Goal: Task Accomplishment & Management: Manage account settings

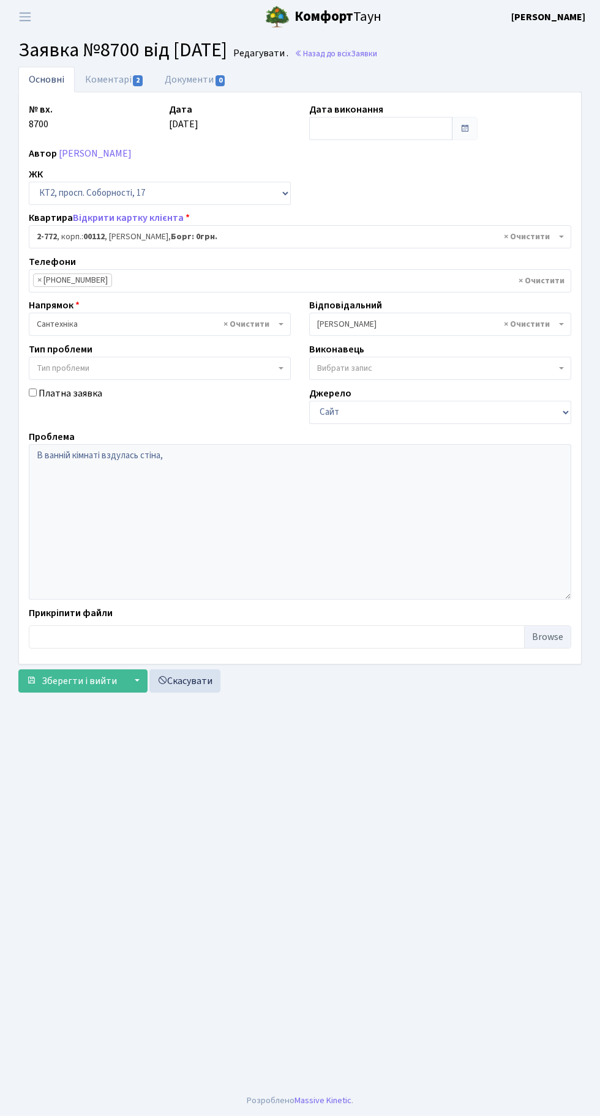
select select "15821"
click at [377, 59] on link "Назад до всіх Заявки" at bounding box center [335, 54] width 83 height 12
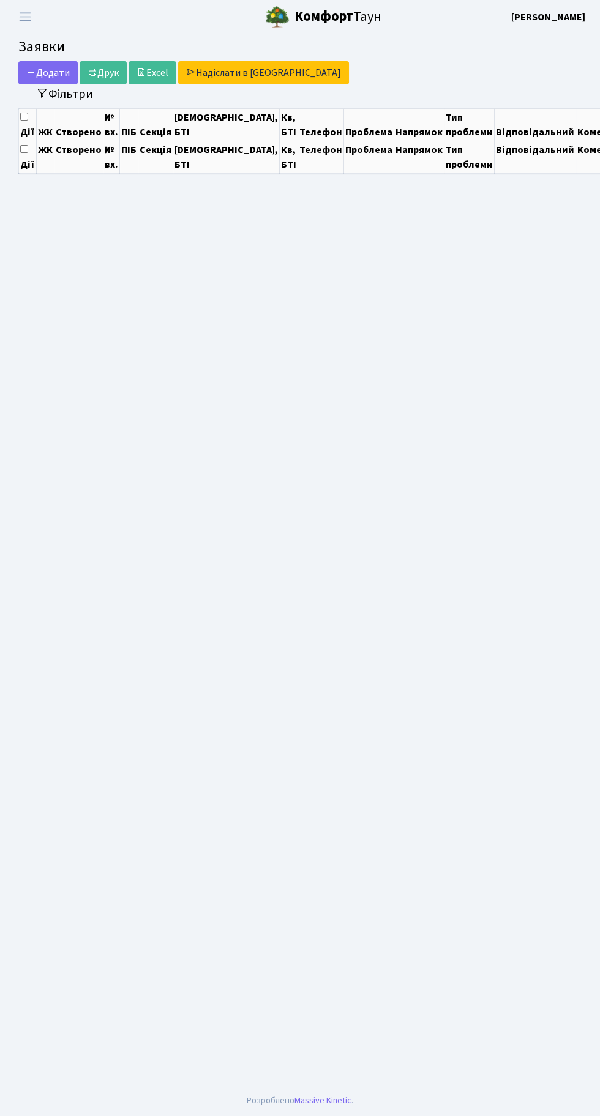
select select "25"
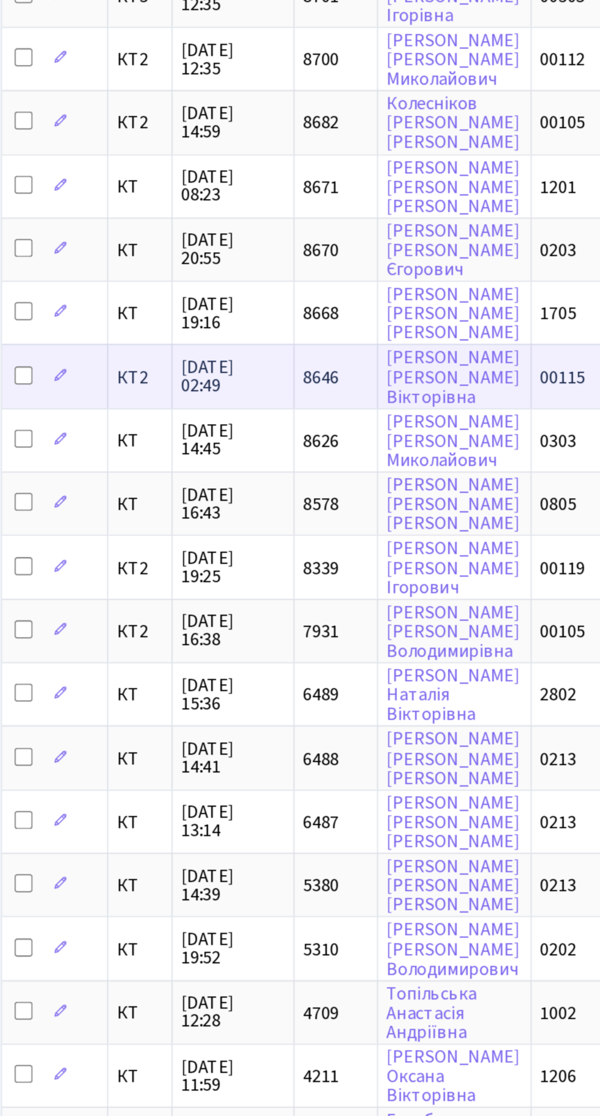
click at [32, 381] on input "checkbox" at bounding box center [31, 386] width 10 height 10
checkbox input "true"
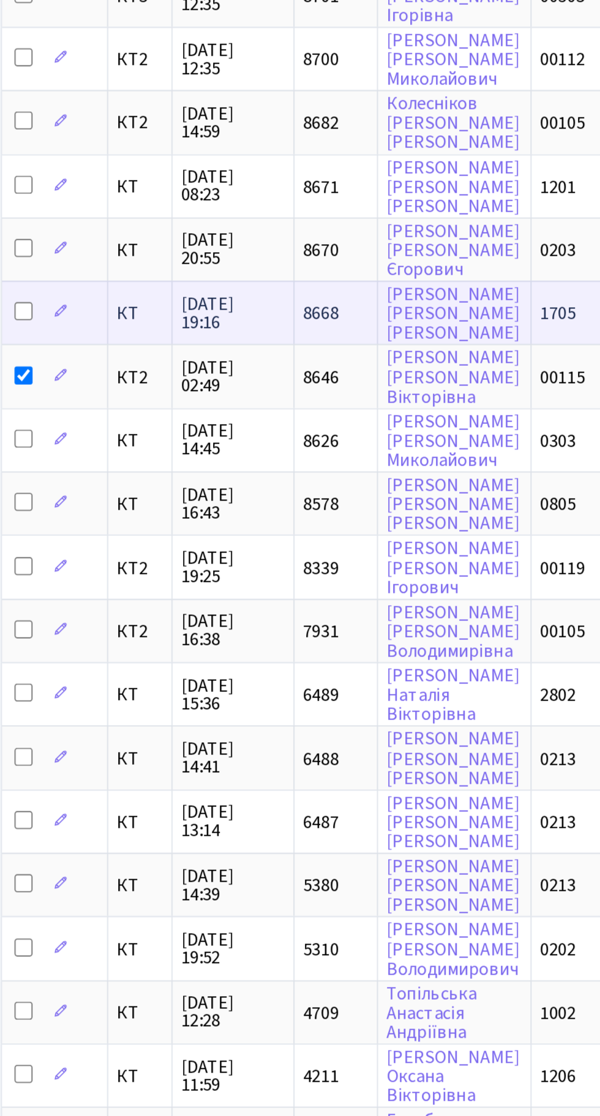
click at [31, 346] on input "checkbox" at bounding box center [31, 351] width 10 height 10
checkbox input "true"
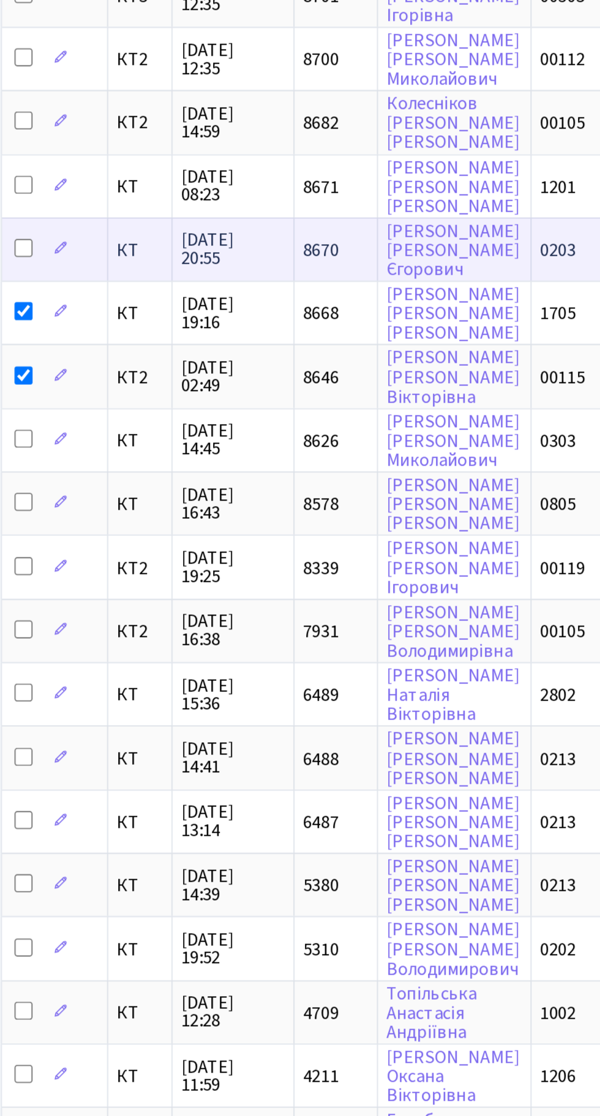
click at [33, 313] on input "checkbox" at bounding box center [31, 316] width 10 height 10
checkbox input "true"
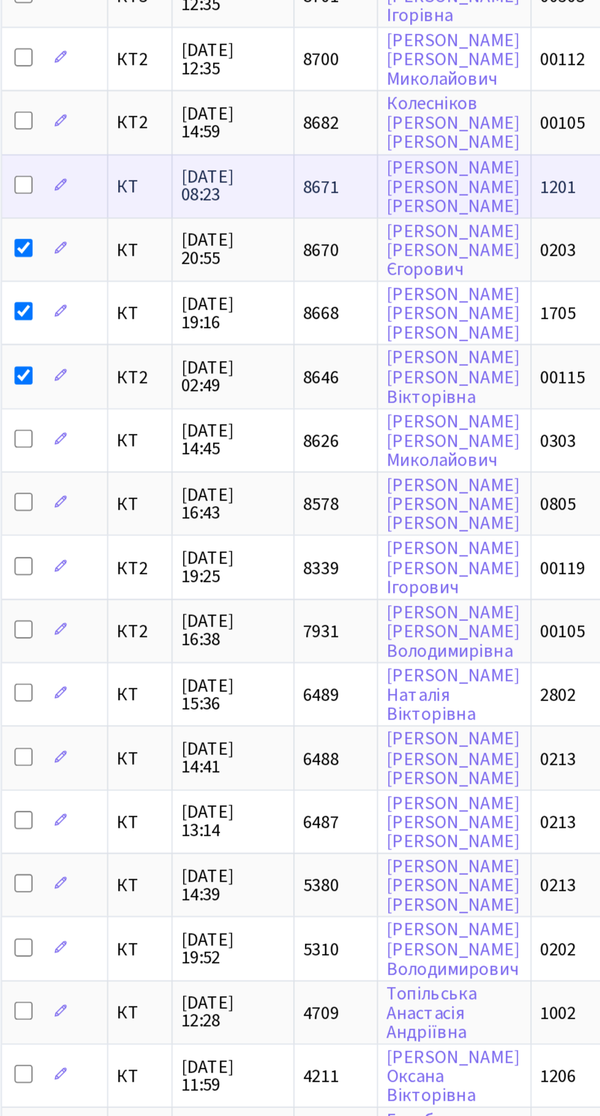
click at [34, 277] on input "checkbox" at bounding box center [31, 282] width 10 height 10
checkbox input "true"
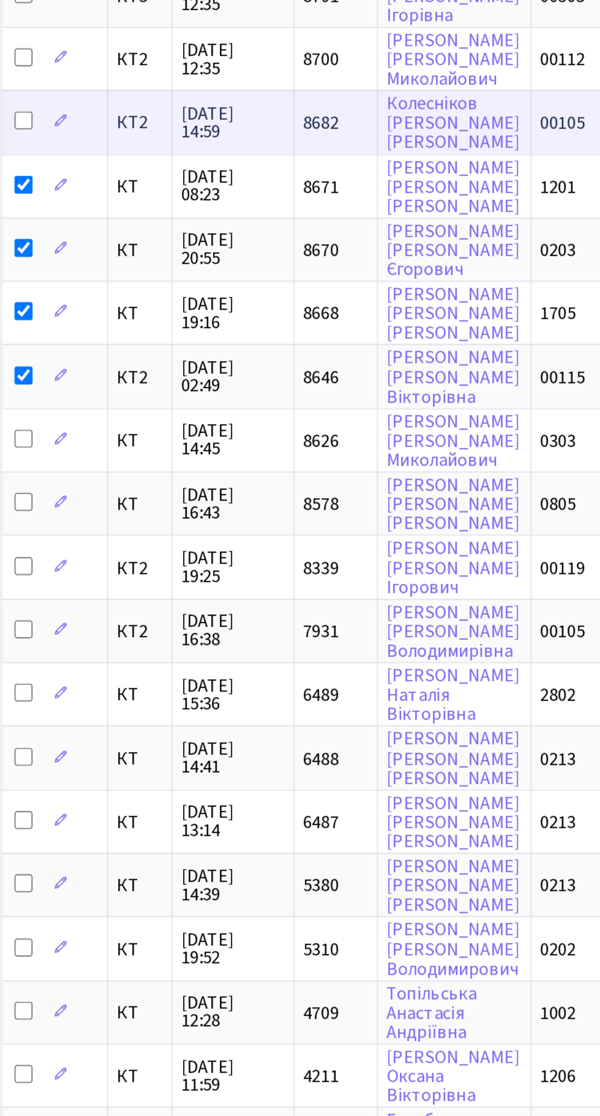
click at [34, 243] on input "checkbox" at bounding box center [31, 247] width 10 height 10
checkbox input "true"
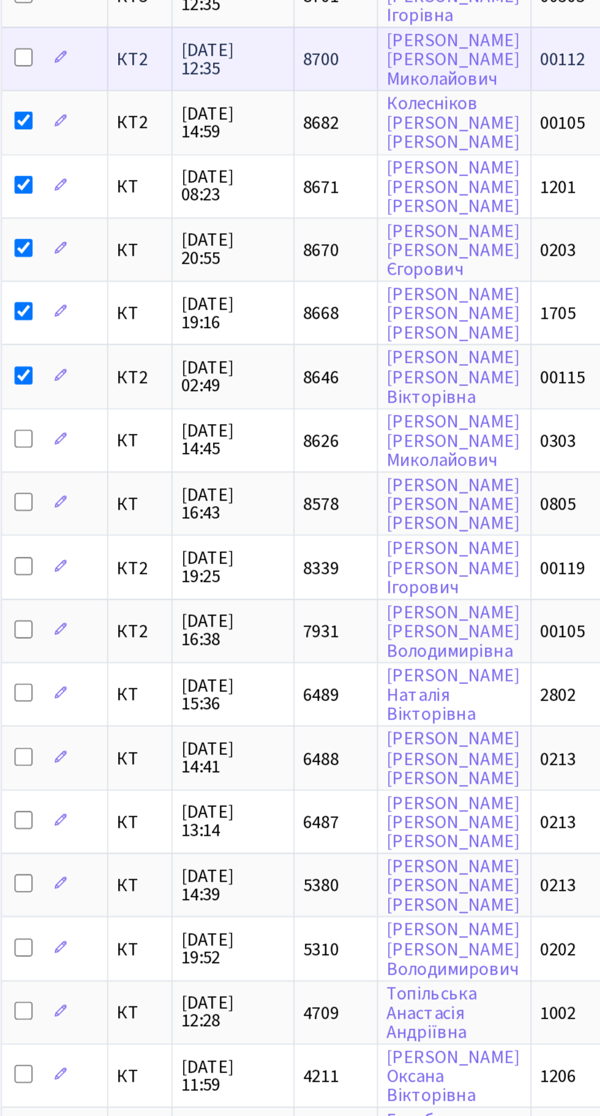
click at [32, 210] on input "checkbox" at bounding box center [31, 213] width 10 height 10
checkbox input "true"
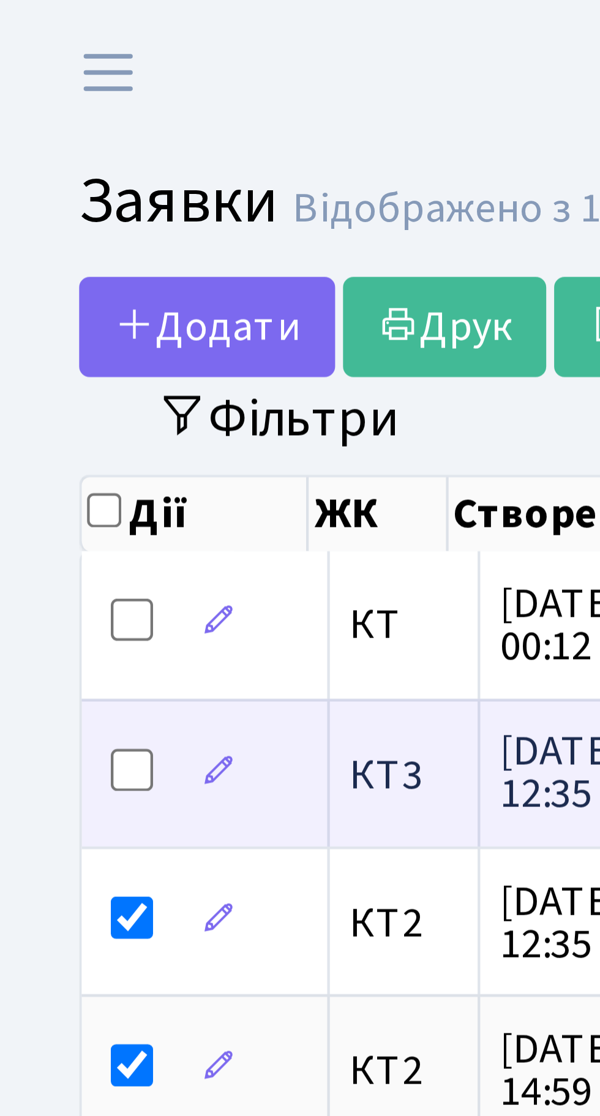
click at [29, 181] on input "checkbox" at bounding box center [31, 179] width 10 height 10
checkbox input "true"
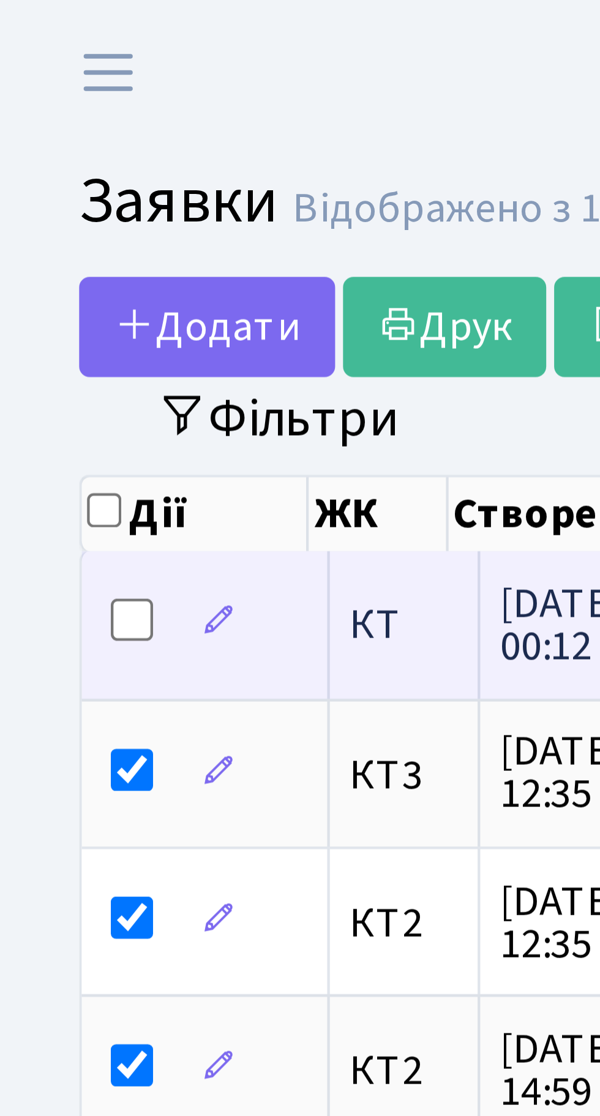
click at [29, 143] on input "checkbox" at bounding box center [31, 144] width 10 height 10
checkbox input "true"
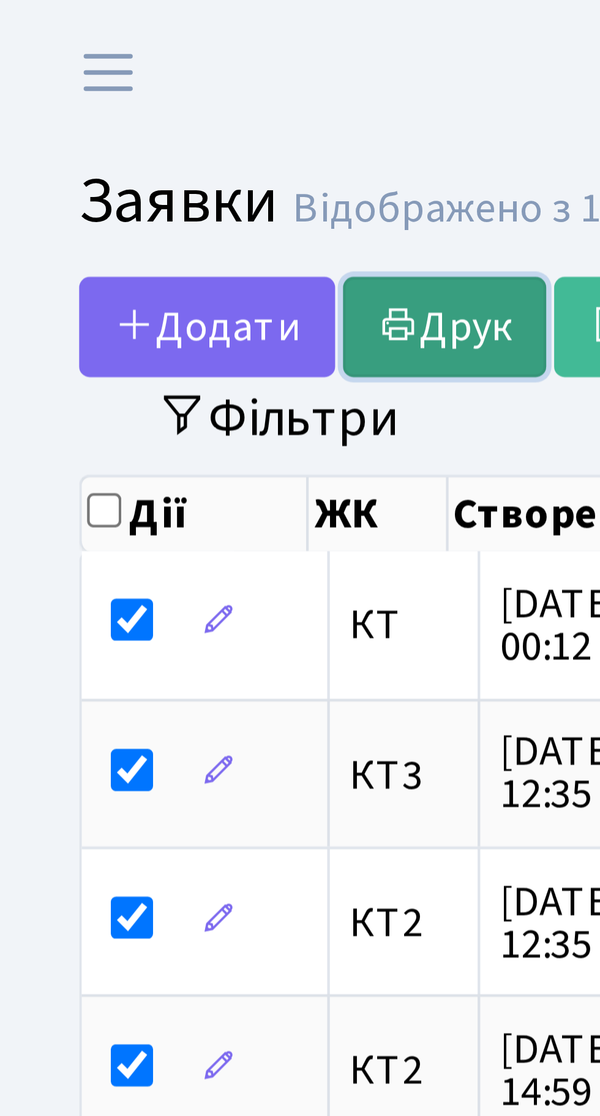
click at [108, 72] on link "Друк" at bounding box center [103, 75] width 47 height 23
